Goal: Understand process/instructions: Learn how to perform a task or action

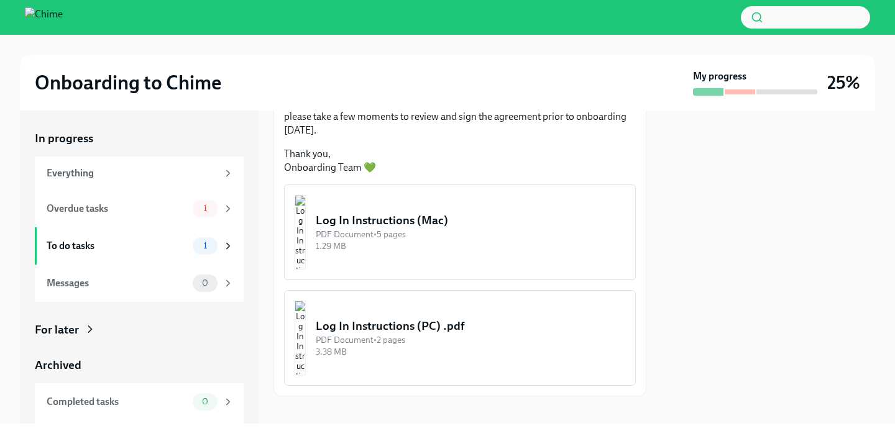
scroll to position [213, 0]
click at [161, 208] on div "Overdue tasks" at bounding box center [117, 209] width 141 height 14
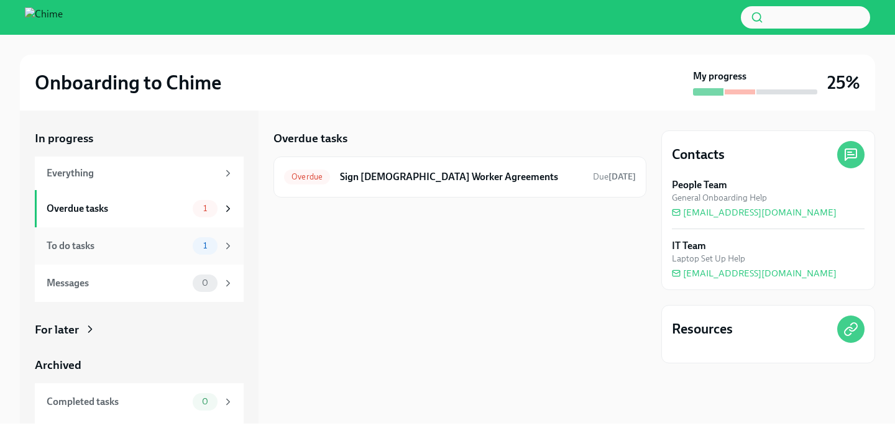
click at [101, 246] on div "To do tasks" at bounding box center [117, 246] width 141 height 14
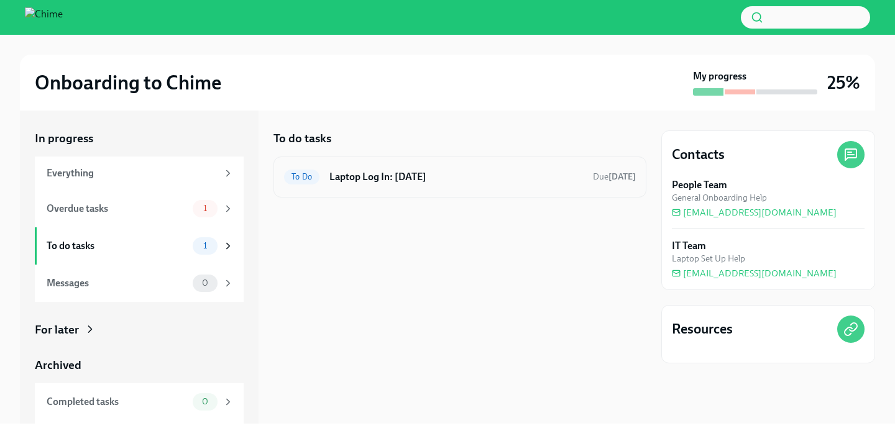
click at [385, 175] on h6 "Laptop Log In: [DATE]" at bounding box center [456, 177] width 254 height 14
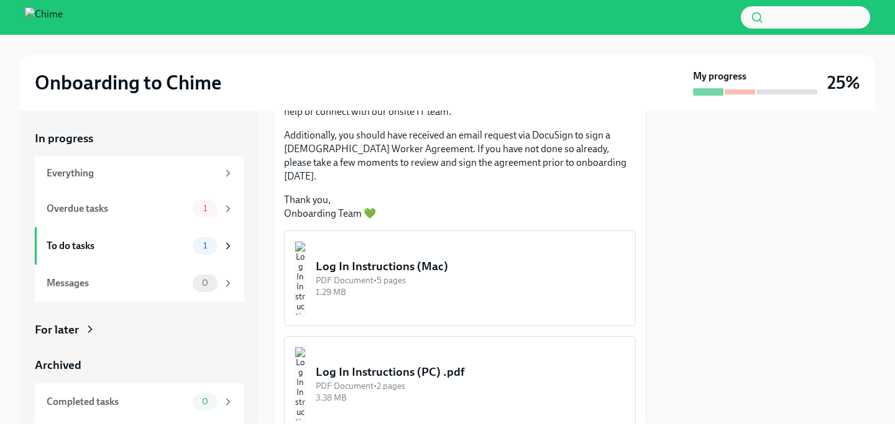
scroll to position [193, 0]
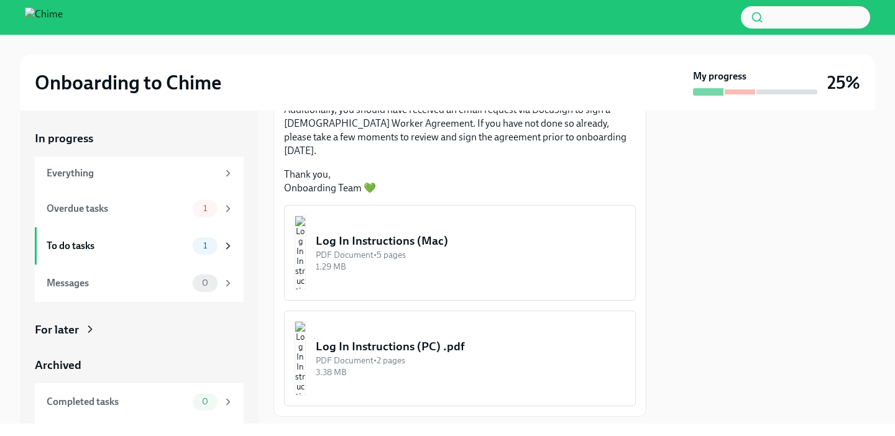
click at [409, 233] on div "Log In Instructions (Mac)" at bounding box center [471, 241] width 310 height 16
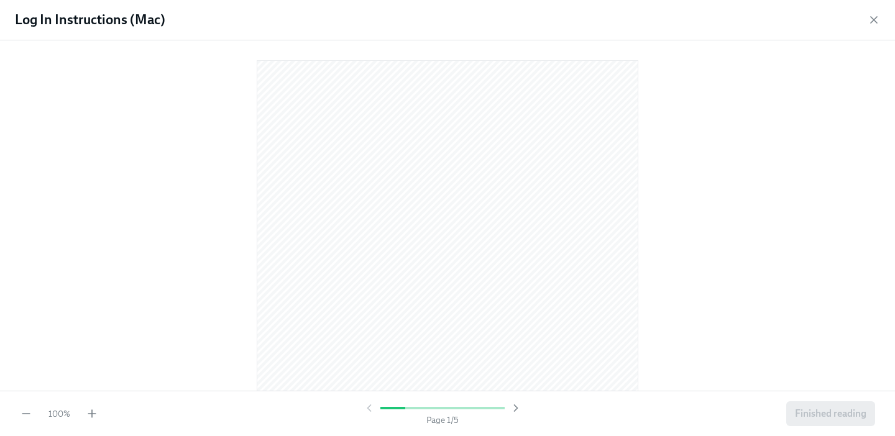
scroll to position [0, 0]
click at [873, 19] on icon "button" at bounding box center [874, 20] width 6 height 6
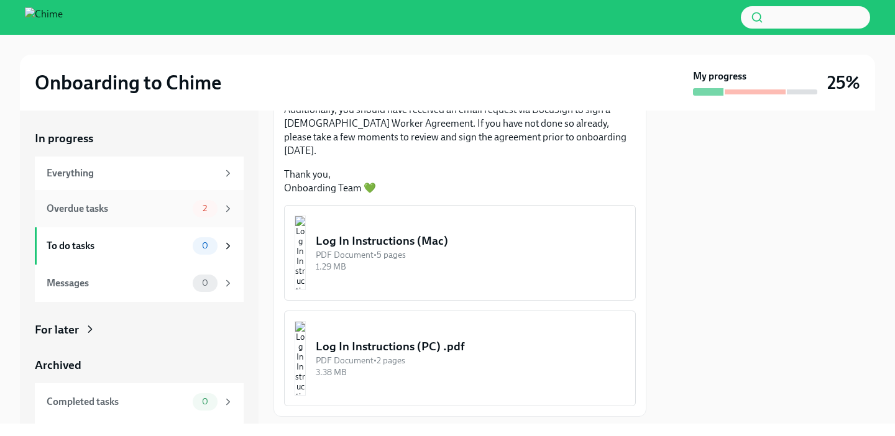
click at [147, 203] on div "Overdue tasks" at bounding box center [117, 209] width 141 height 14
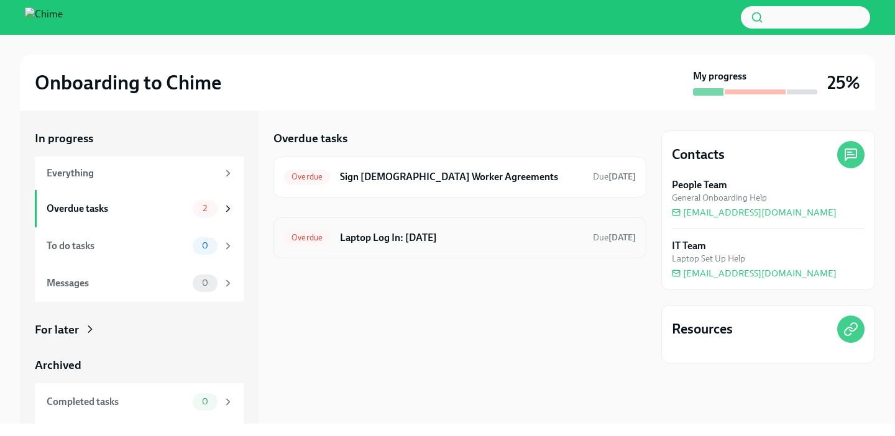
click at [389, 236] on h6 "Laptop Log In: [DATE]" at bounding box center [461, 238] width 243 height 14
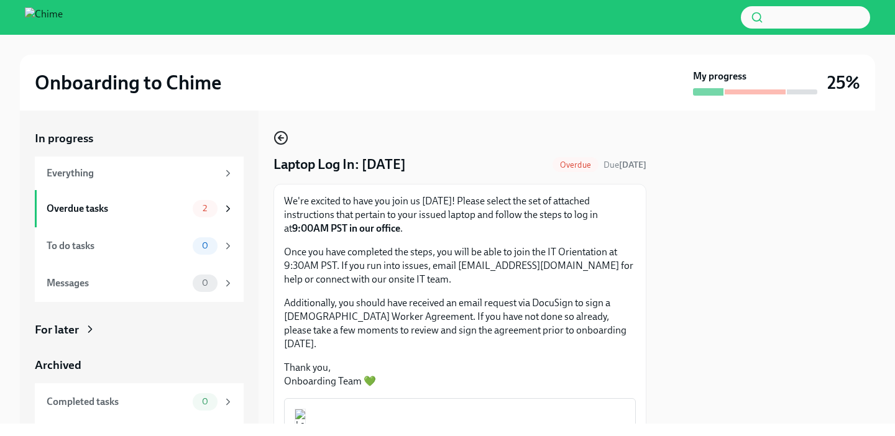
click at [277, 140] on icon "button" at bounding box center [281, 138] width 15 height 15
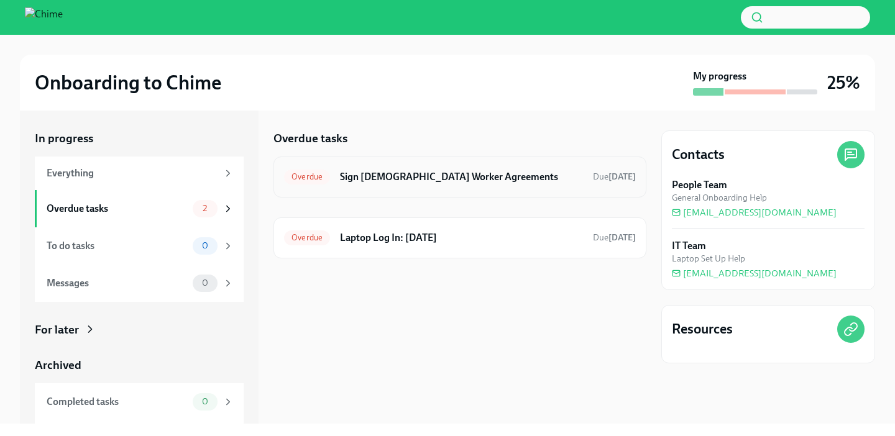
click at [393, 182] on h6 "Sign [DEMOGRAPHIC_DATA] Worker Agreements" at bounding box center [461, 177] width 243 height 14
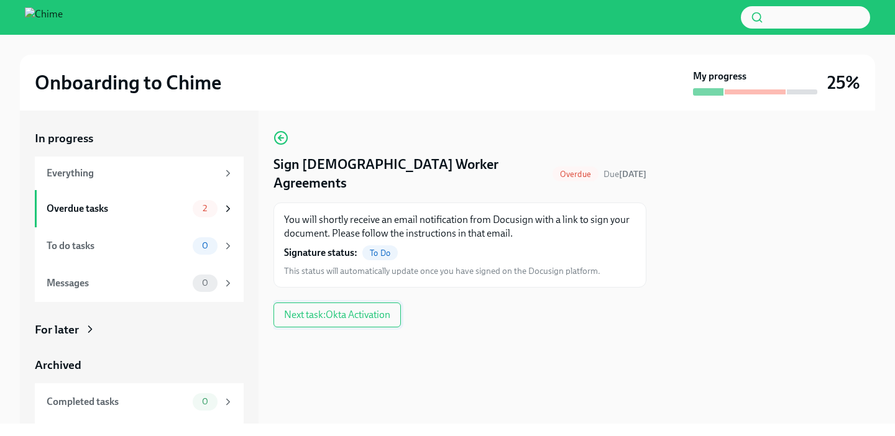
click at [337, 309] on span "Next task : Okta Activation" at bounding box center [337, 315] width 106 height 12
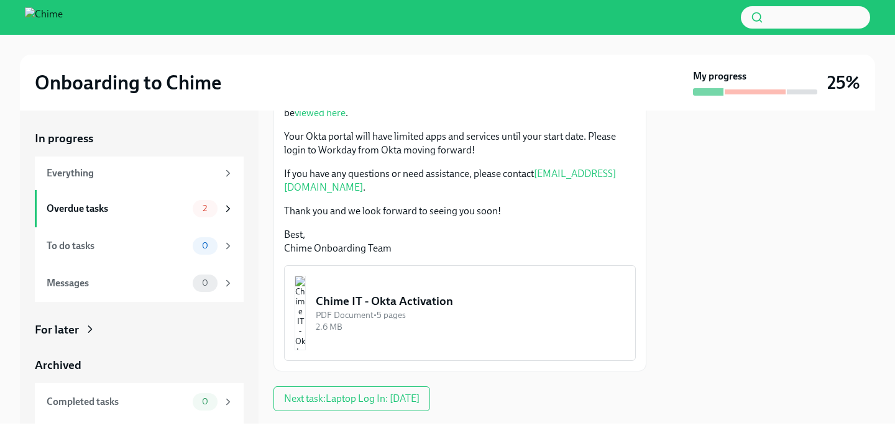
click at [405, 293] on div "Chime IT - Okta Activation" at bounding box center [471, 301] width 310 height 16
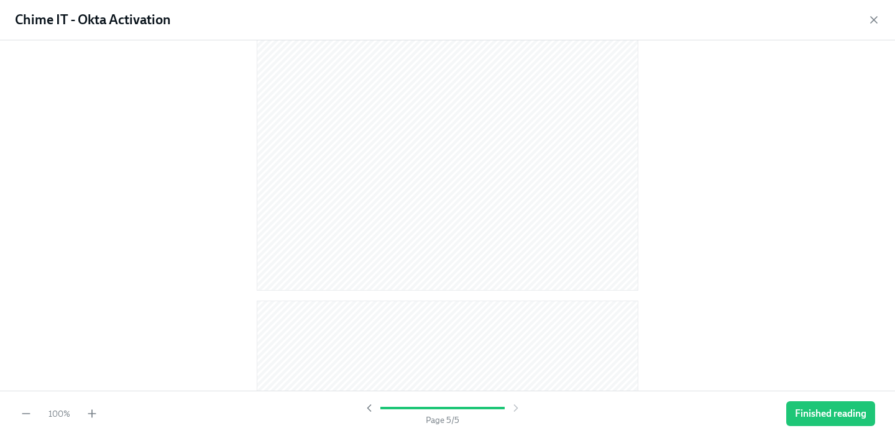
scroll to position [679, 0]
click at [873, 24] on icon "button" at bounding box center [874, 20] width 12 height 12
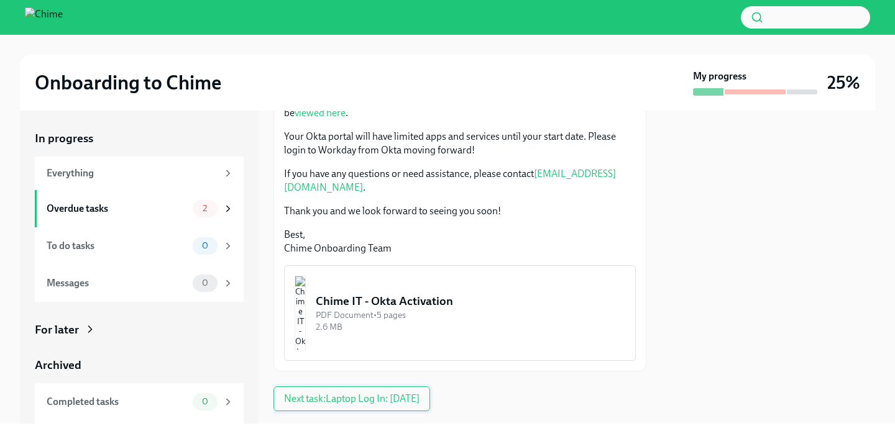
click at [310, 393] on span "Next task : Laptop Log In: [DATE]" at bounding box center [352, 399] width 136 height 12
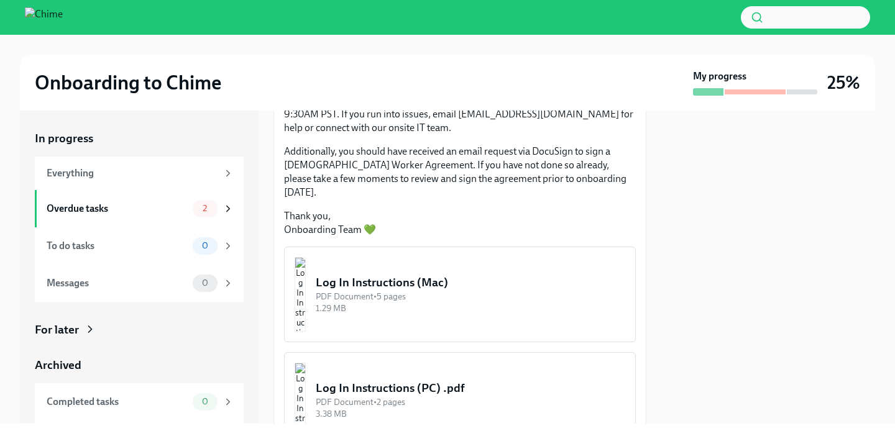
scroll to position [178, 0]
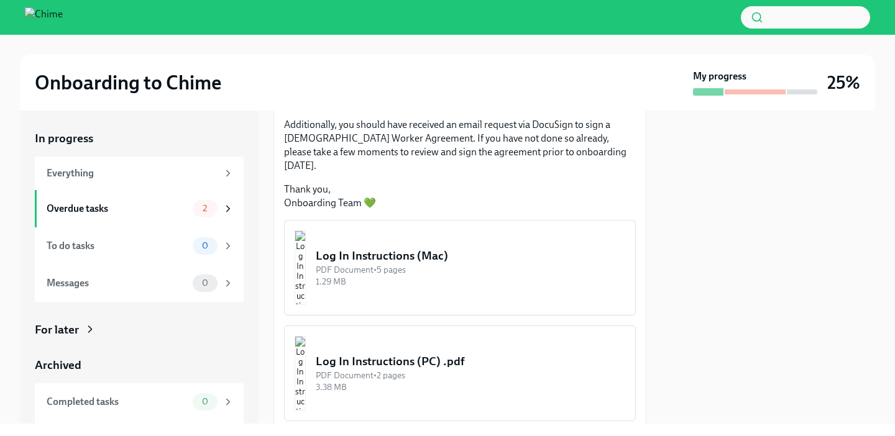
click at [429, 278] on button "Log In Instructions (Mac) PDF Document • 5 pages 1.29 MB" at bounding box center [460, 268] width 352 height 96
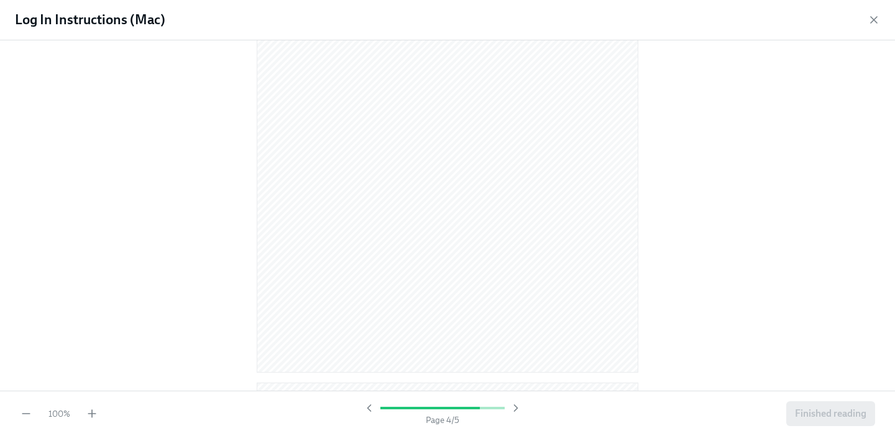
scroll to position [1696, 0]
